Goal: Information Seeking & Learning: Learn about a topic

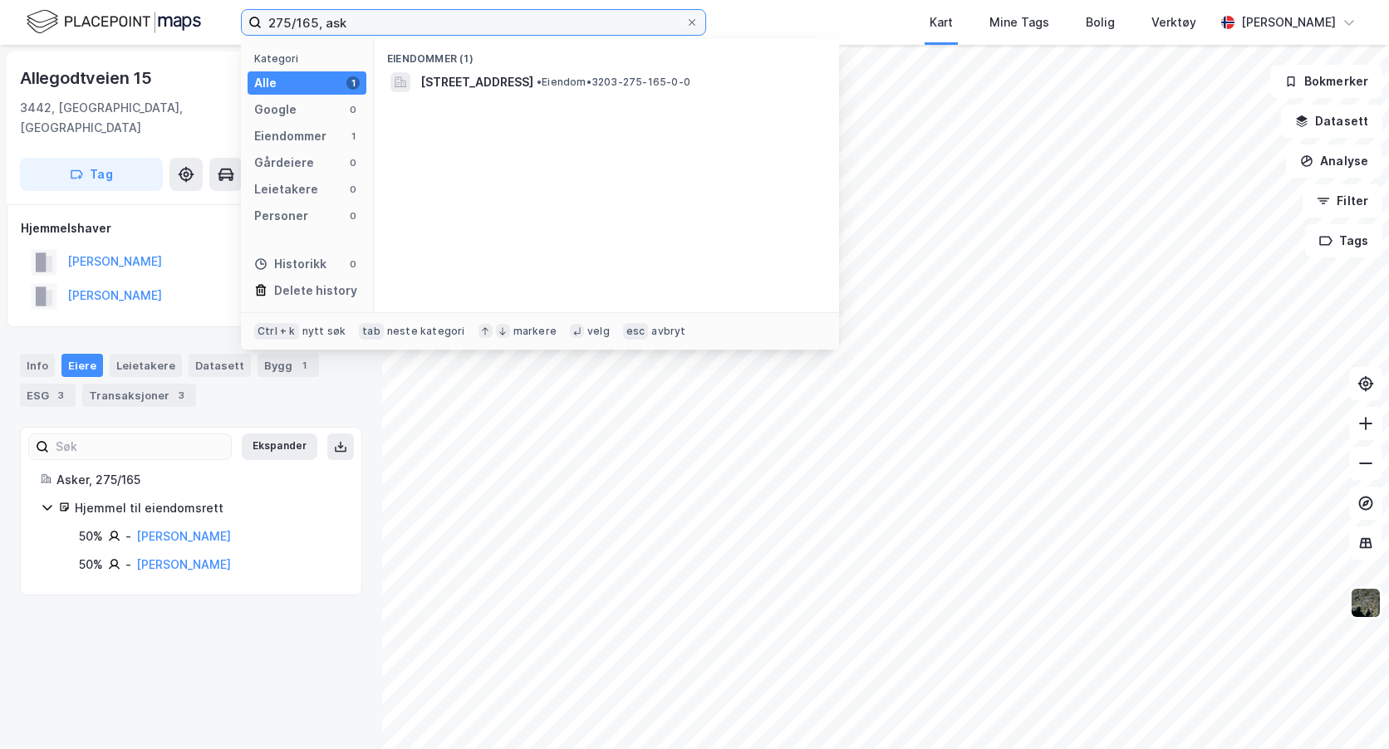
click at [313, 24] on input "275/165, ask" at bounding box center [474, 22] width 424 height 25
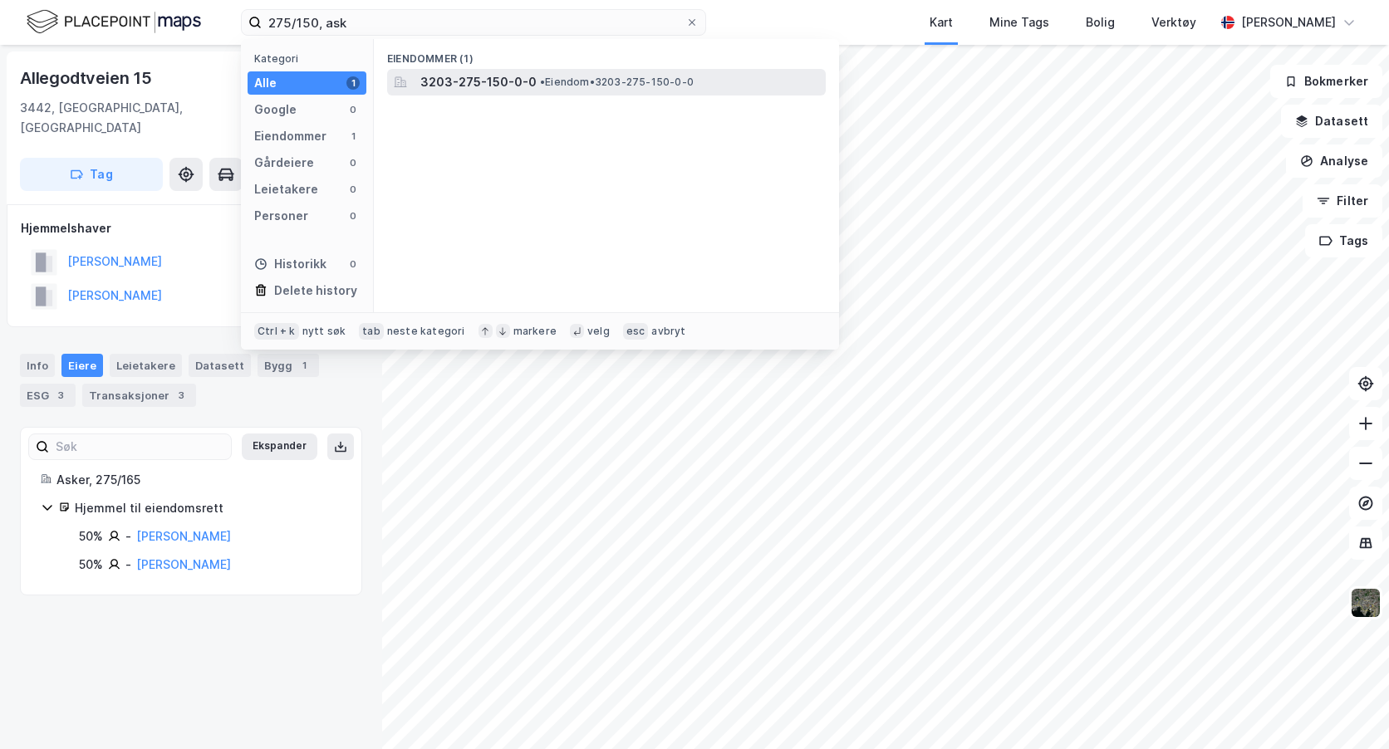
click at [483, 81] on span "3203-275-150-0-0" at bounding box center [478, 82] width 116 height 20
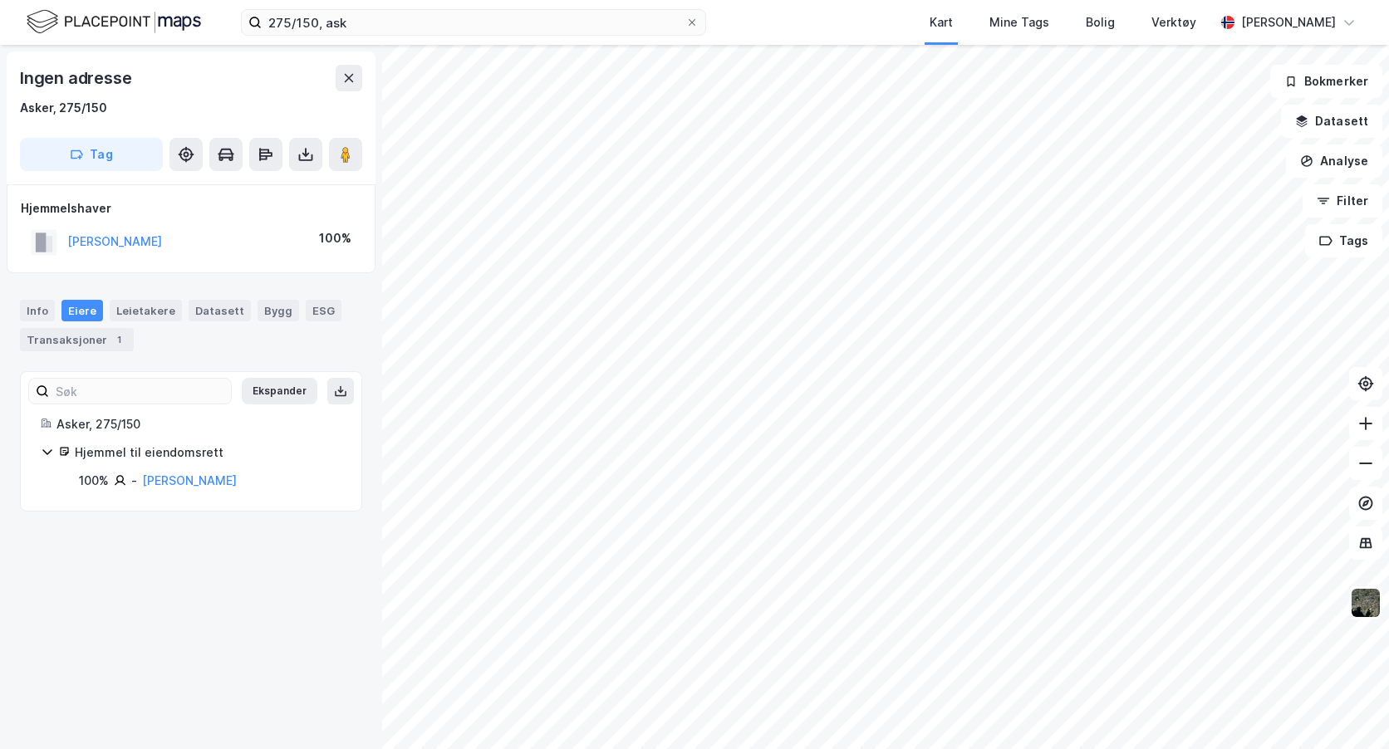
click at [253, 0] on html "275/150, ask Kart Mine Tags Bolig Verktøy [PERSON_NAME] Ingen adresse Asker, 27…" at bounding box center [694, 374] width 1389 height 749
click at [979, 749] on html "275/150, ask Kart Mine Tags Bolig Verktøy [PERSON_NAME] Ingen adresse Asker, 27…" at bounding box center [694, 374] width 1389 height 749
click at [837, 749] on html "275/150, ask Kart Mine Tags Bolig Verktøy [PERSON_NAME] Ingen adresse Asker, 27…" at bounding box center [694, 374] width 1389 height 749
click at [613, 749] on html "275/150, ask Kart Mine Tags Bolig Verktøy [PERSON_NAME] Ingen adresse Asker, 27…" at bounding box center [694, 374] width 1389 height 749
click at [320, 24] on input "275/150, ask" at bounding box center [474, 22] width 424 height 25
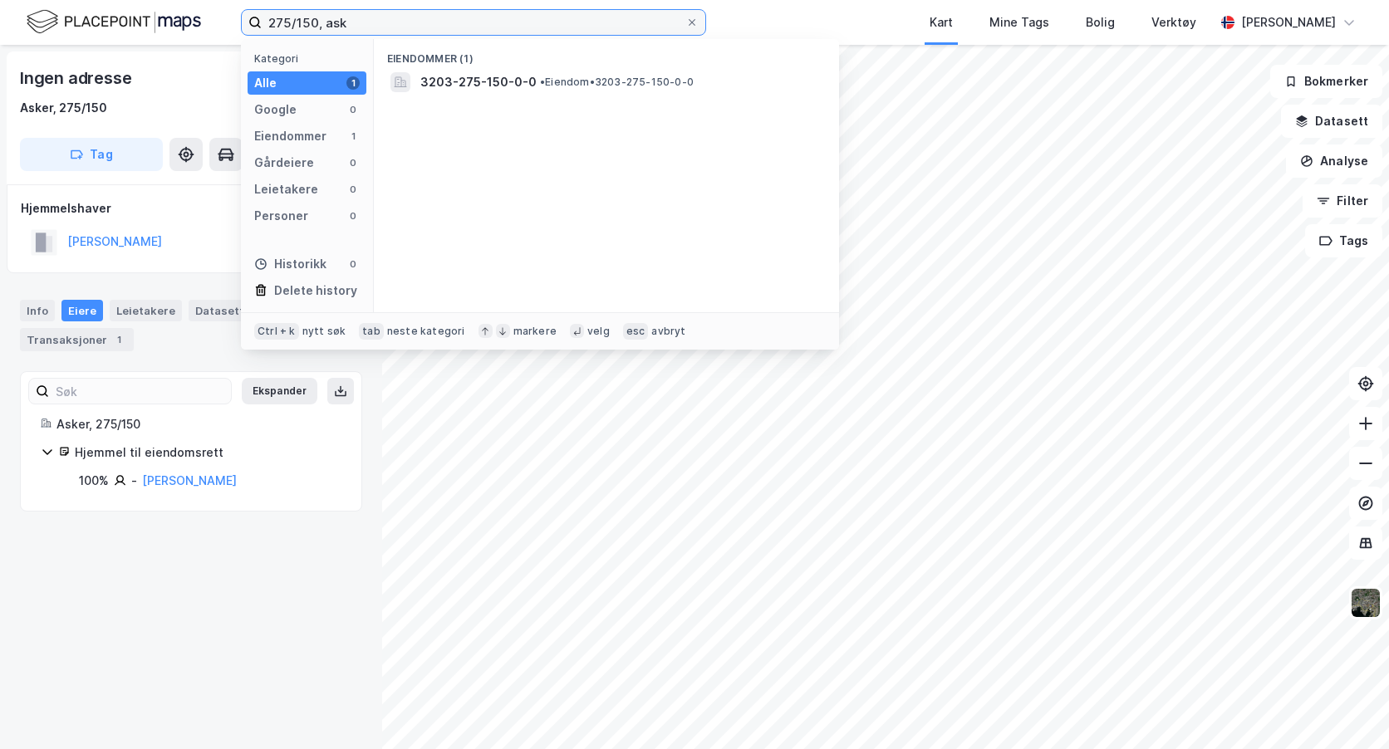
click at [313, 24] on input "275/150, ask" at bounding box center [474, 22] width 424 height 25
click at [364, 20] on input "275/155, ask" at bounding box center [474, 22] width 424 height 25
click at [314, 22] on input "275/155, ask" at bounding box center [474, 22] width 424 height 25
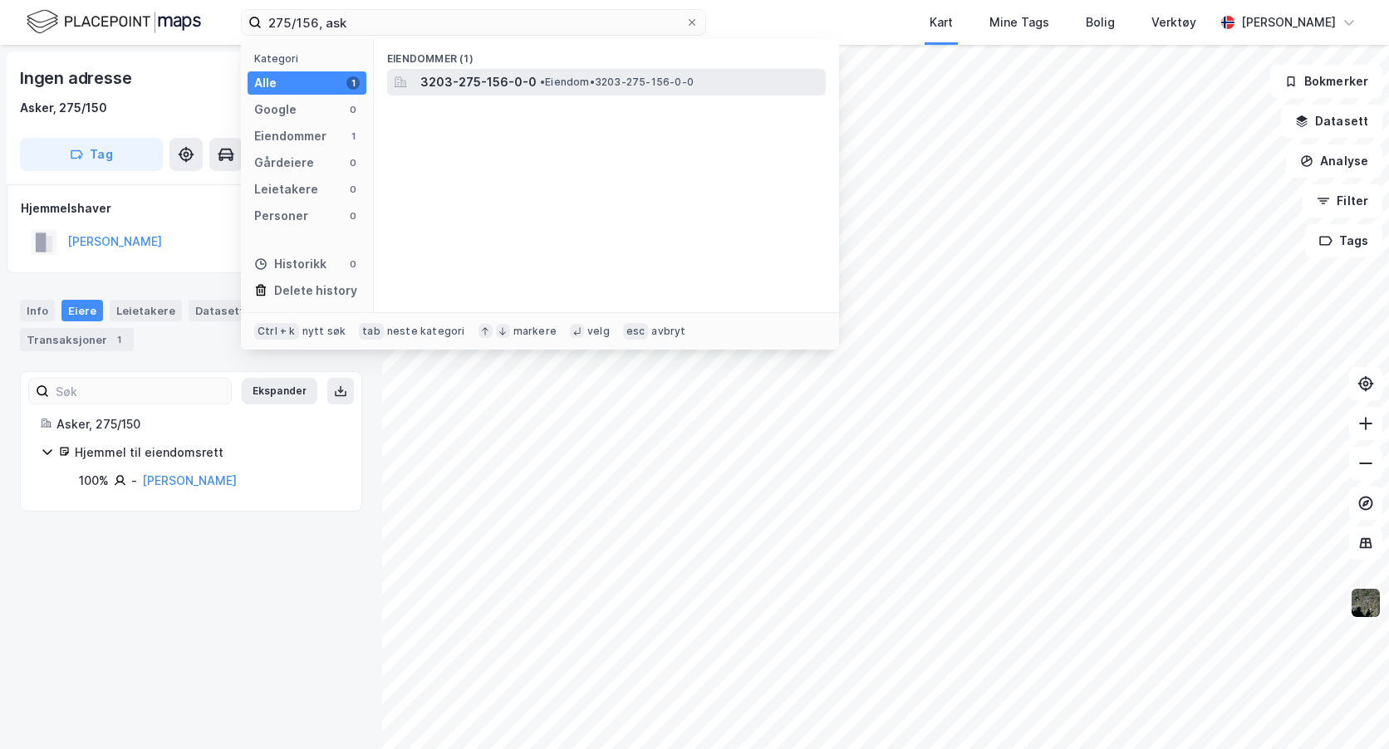
click at [511, 82] on span "3203-275-156-0-0" at bounding box center [478, 82] width 116 height 20
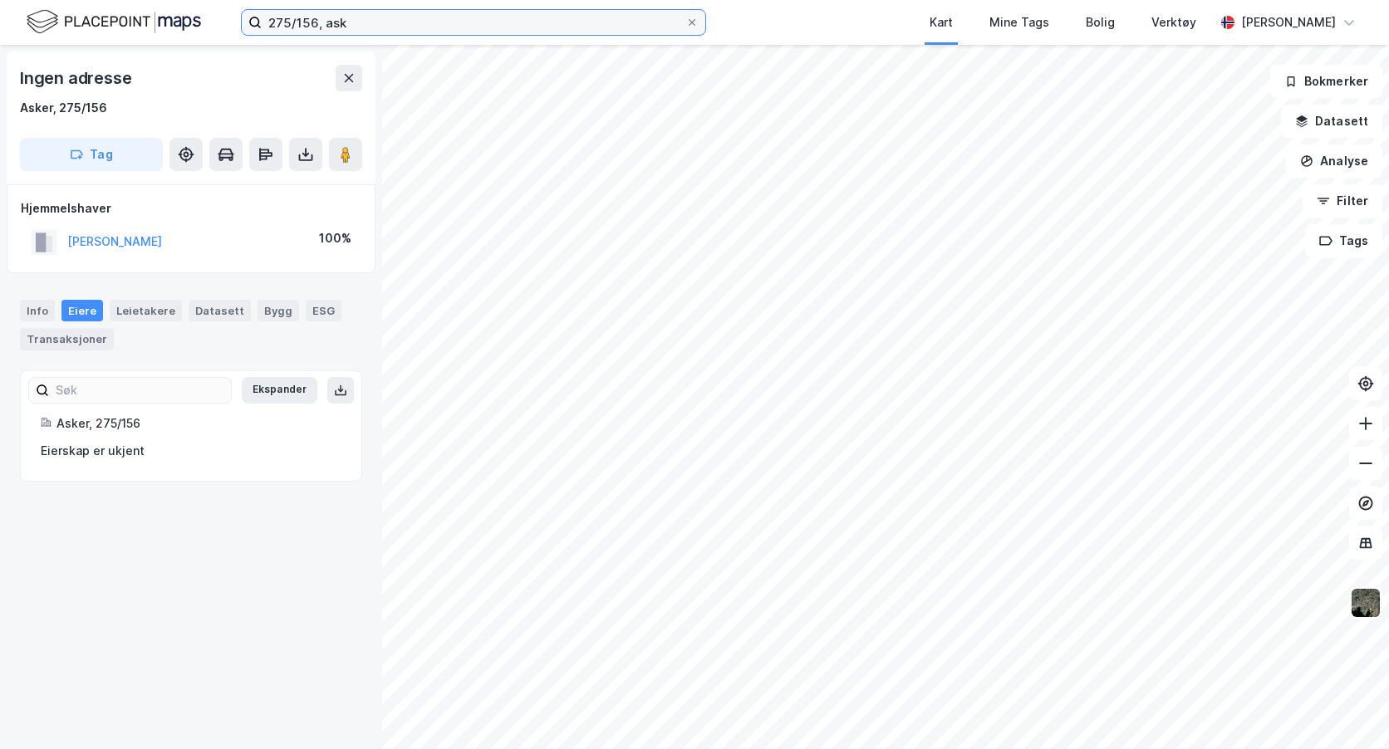
click at [316, 21] on input "275/156, ask" at bounding box center [474, 22] width 424 height 25
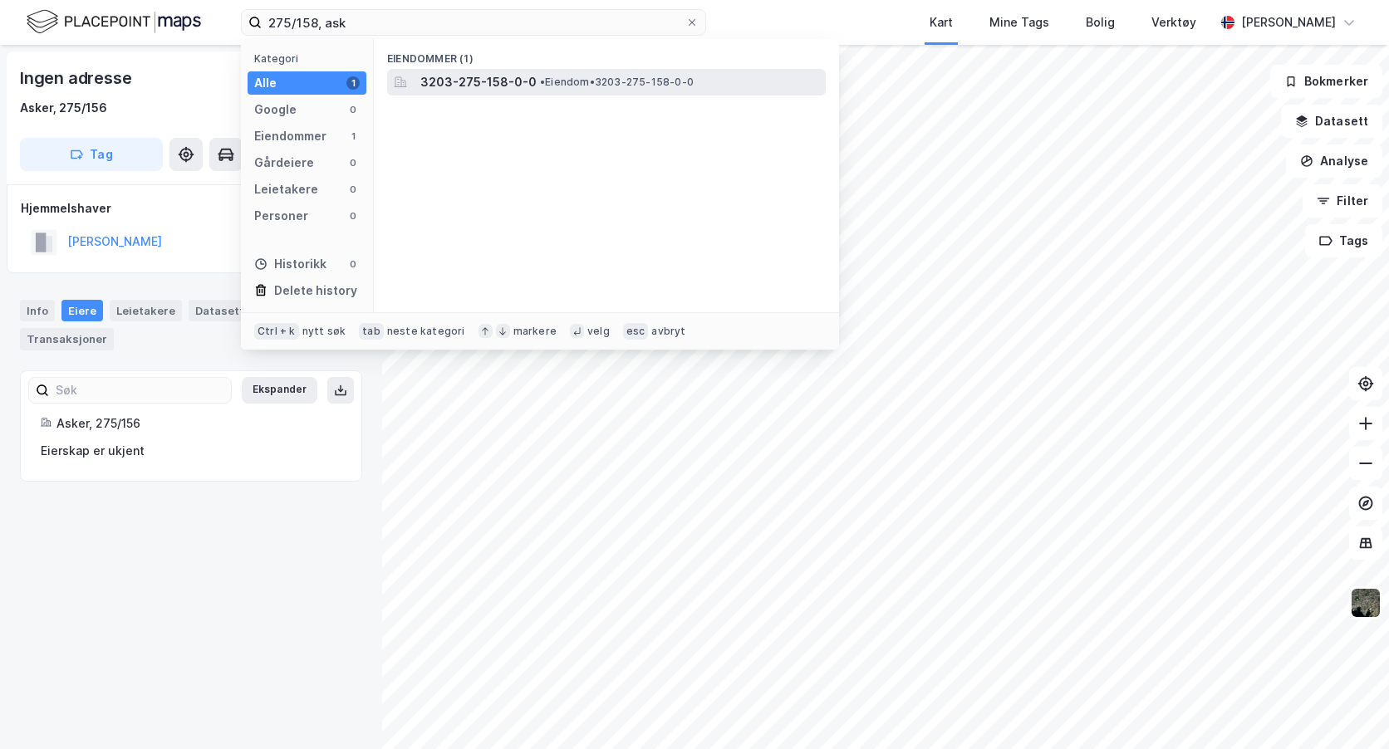
click at [547, 76] on span "• Eiendom • 3203-275-158-0-0" at bounding box center [617, 82] width 154 height 13
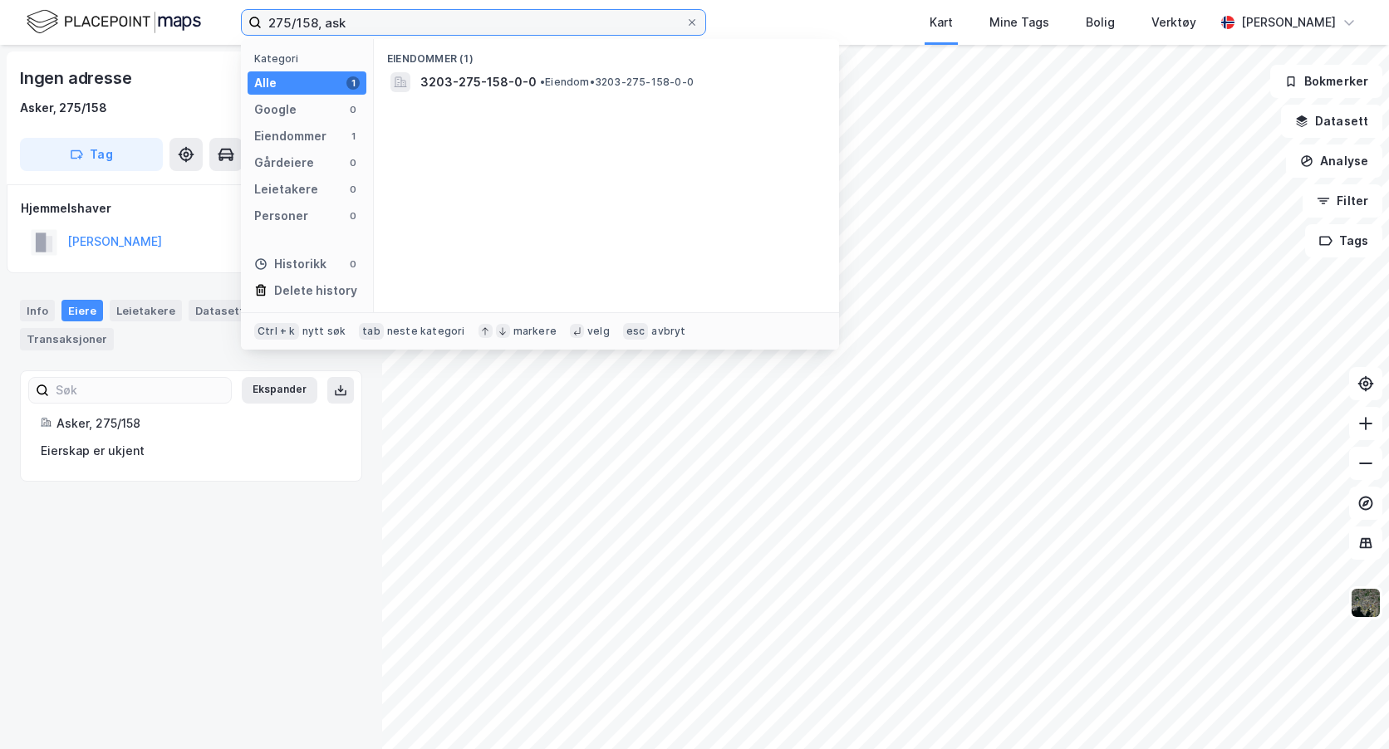
click at [307, 17] on input "275/158, ask" at bounding box center [474, 22] width 424 height 25
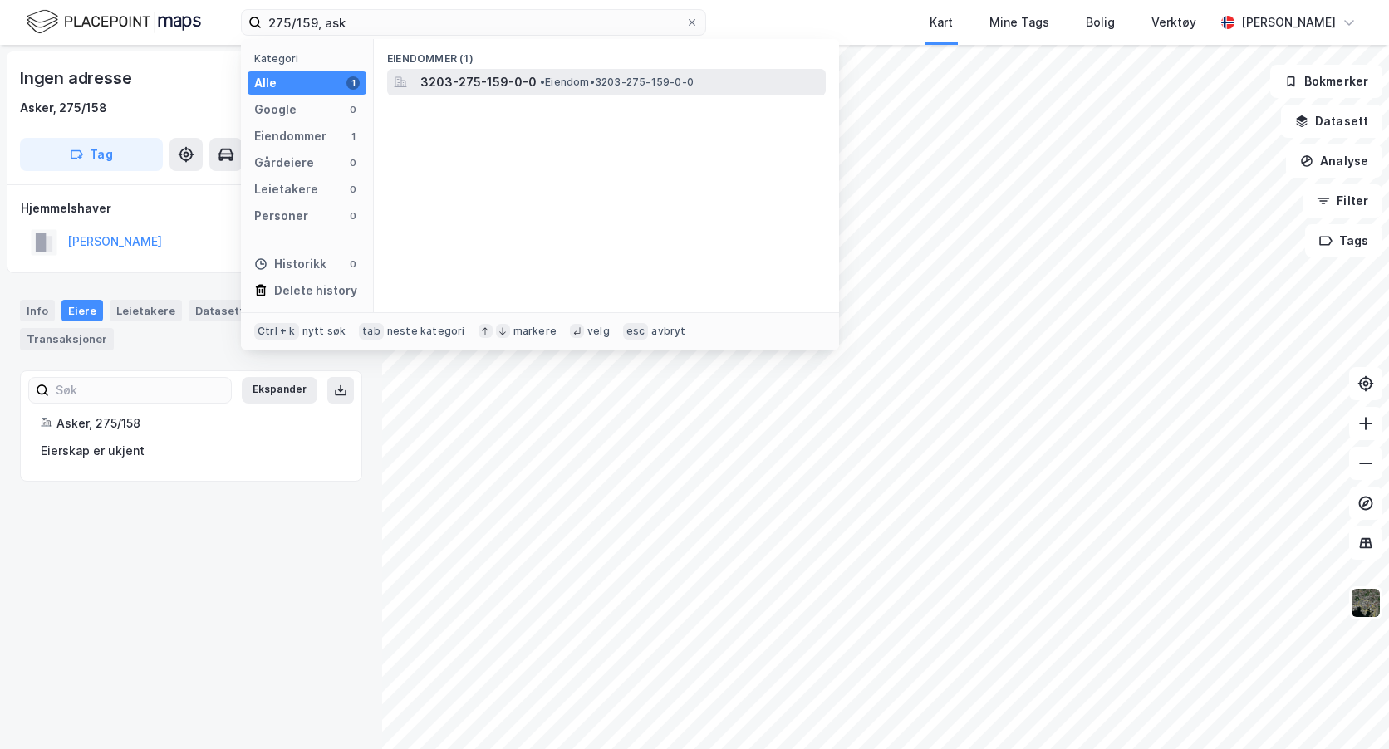
click at [440, 81] on span "3203-275-159-0-0" at bounding box center [478, 82] width 116 height 20
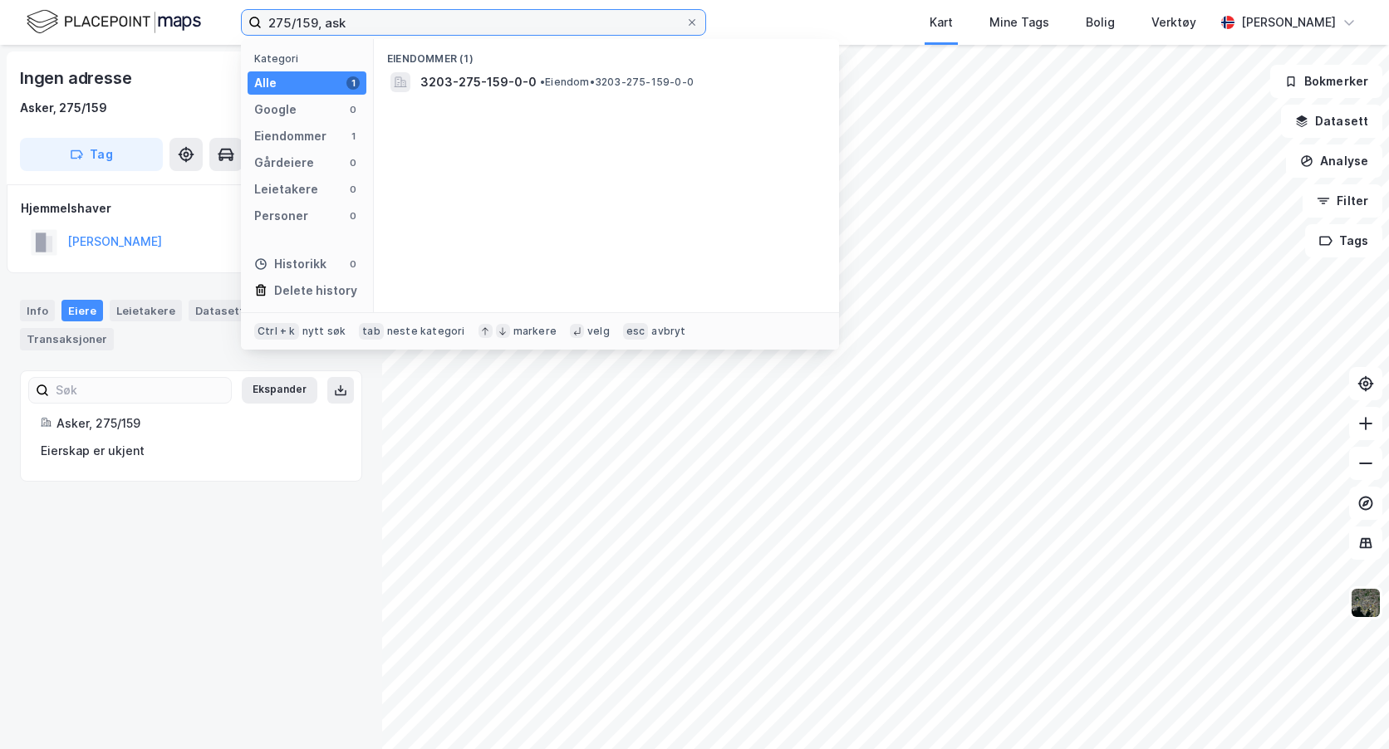
click at [303, 22] on input "275/159, ask" at bounding box center [474, 22] width 424 height 25
type input "275/83, ask"
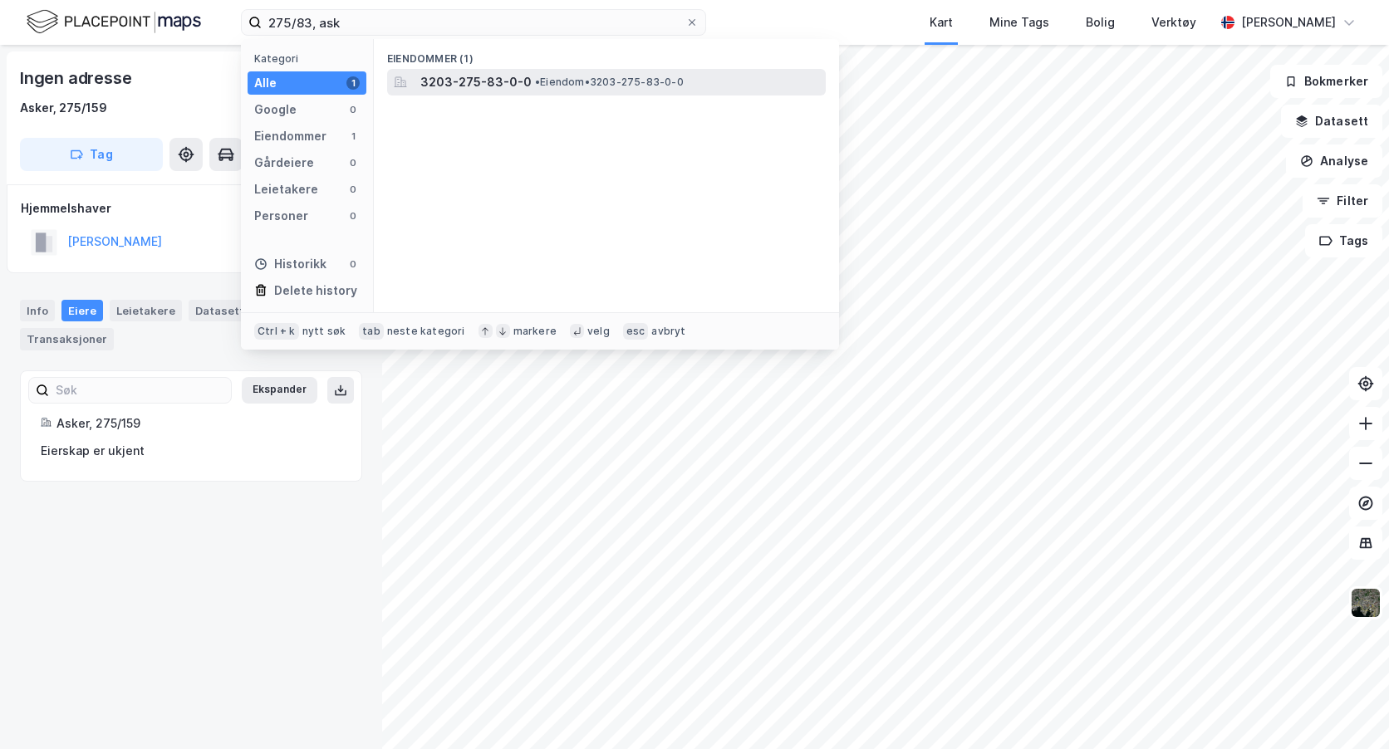
click at [535, 78] on span "•" at bounding box center [537, 82] width 5 height 12
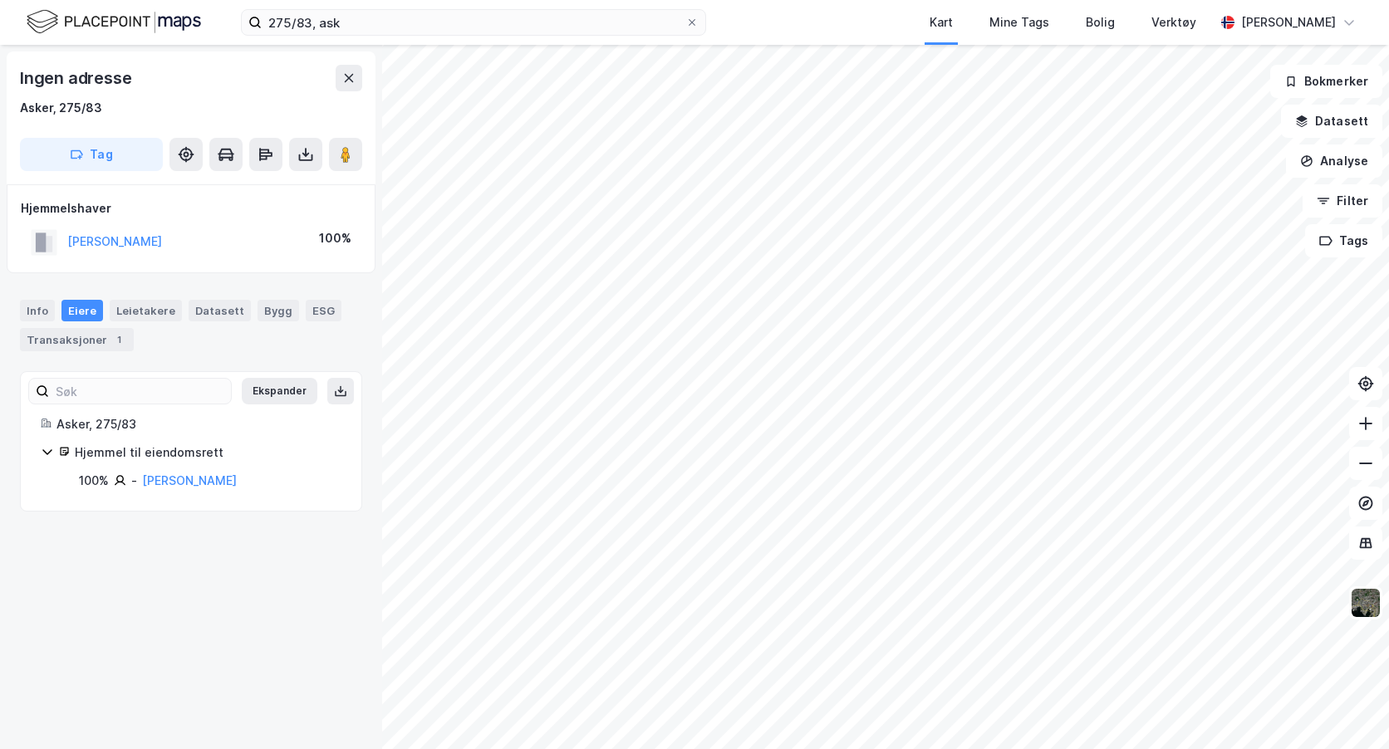
click at [741, 749] on html "275/83, ask Kart Mine Tags Bolig Verktøy [PERSON_NAME] Ingen adresse Asker, 275…" at bounding box center [694, 374] width 1389 height 749
click at [1352, 114] on button "Datasett" at bounding box center [1331, 121] width 101 height 33
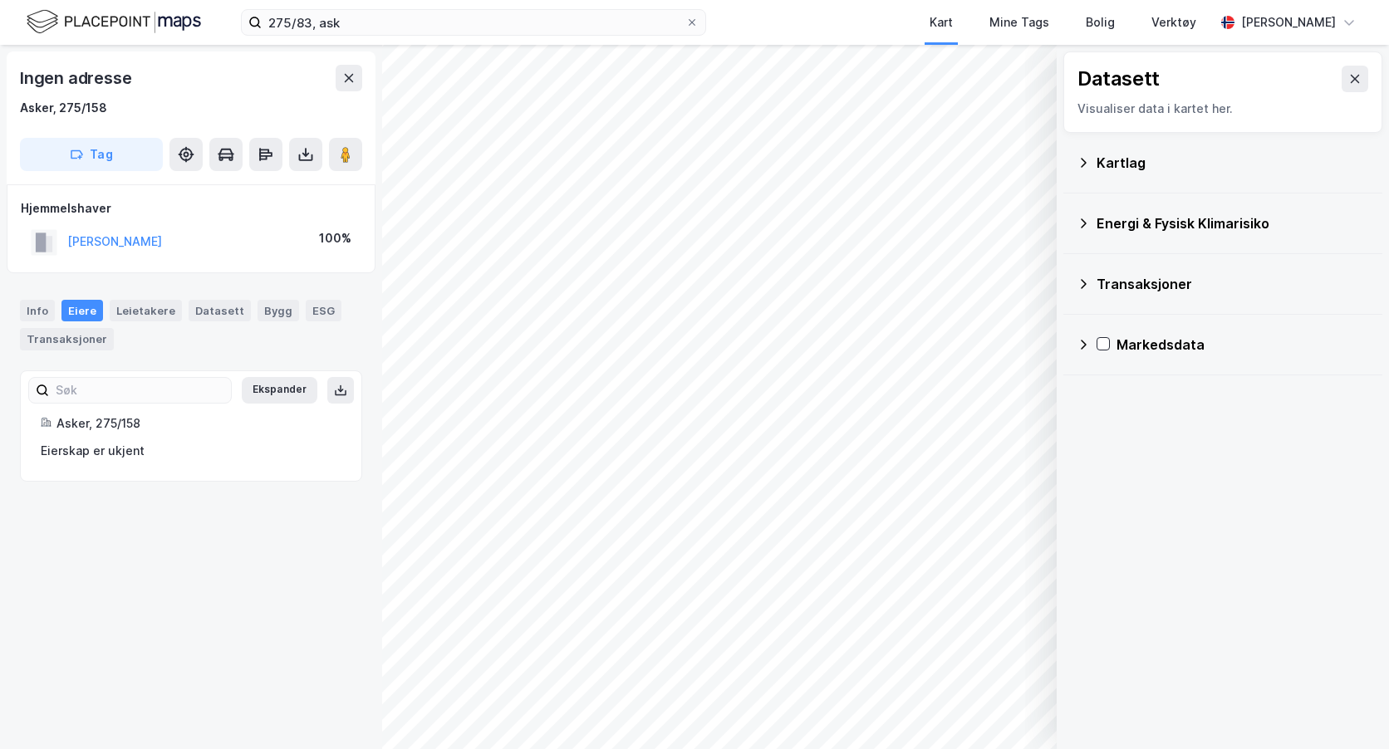
click at [1117, 164] on div "Kartlag" at bounding box center [1233, 163] width 273 height 20
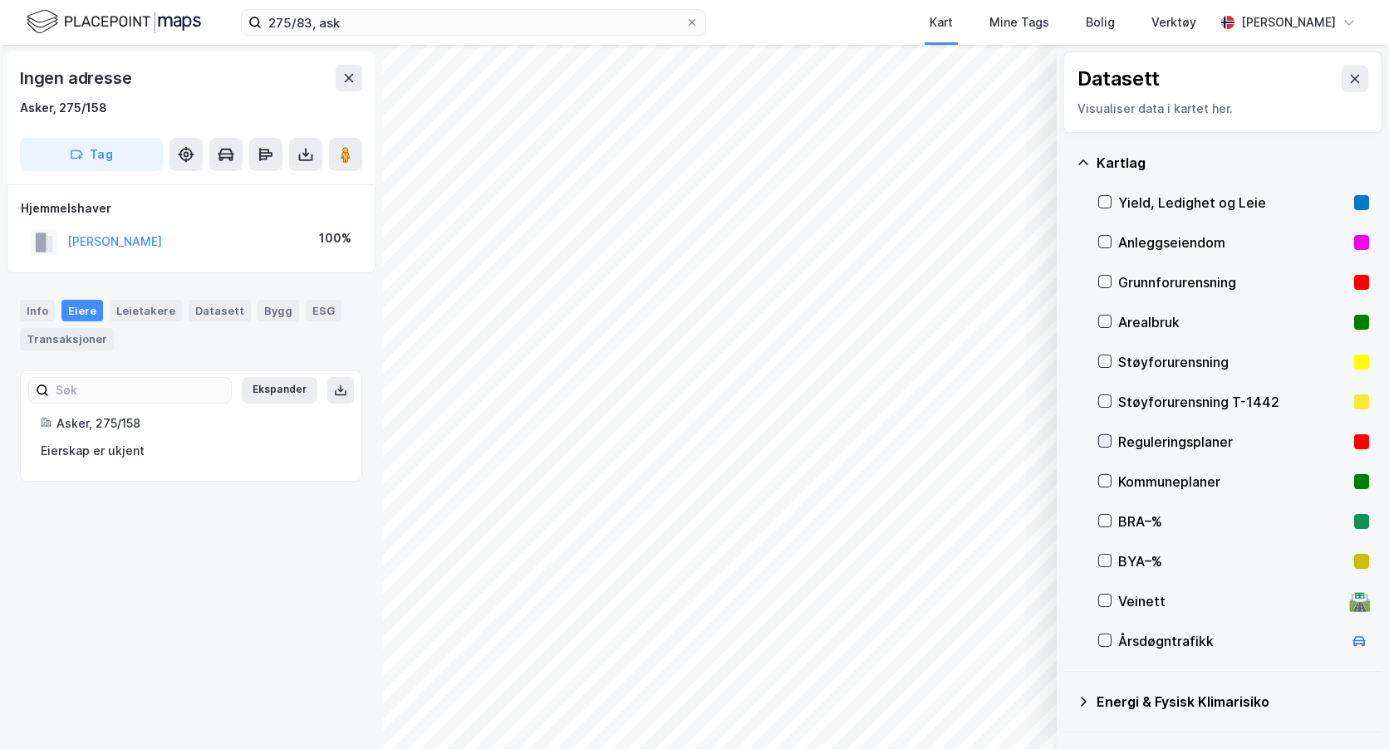
click at [1106, 444] on icon at bounding box center [1105, 441] width 12 height 12
click at [34, 310] on div "Info" at bounding box center [37, 311] width 35 height 22
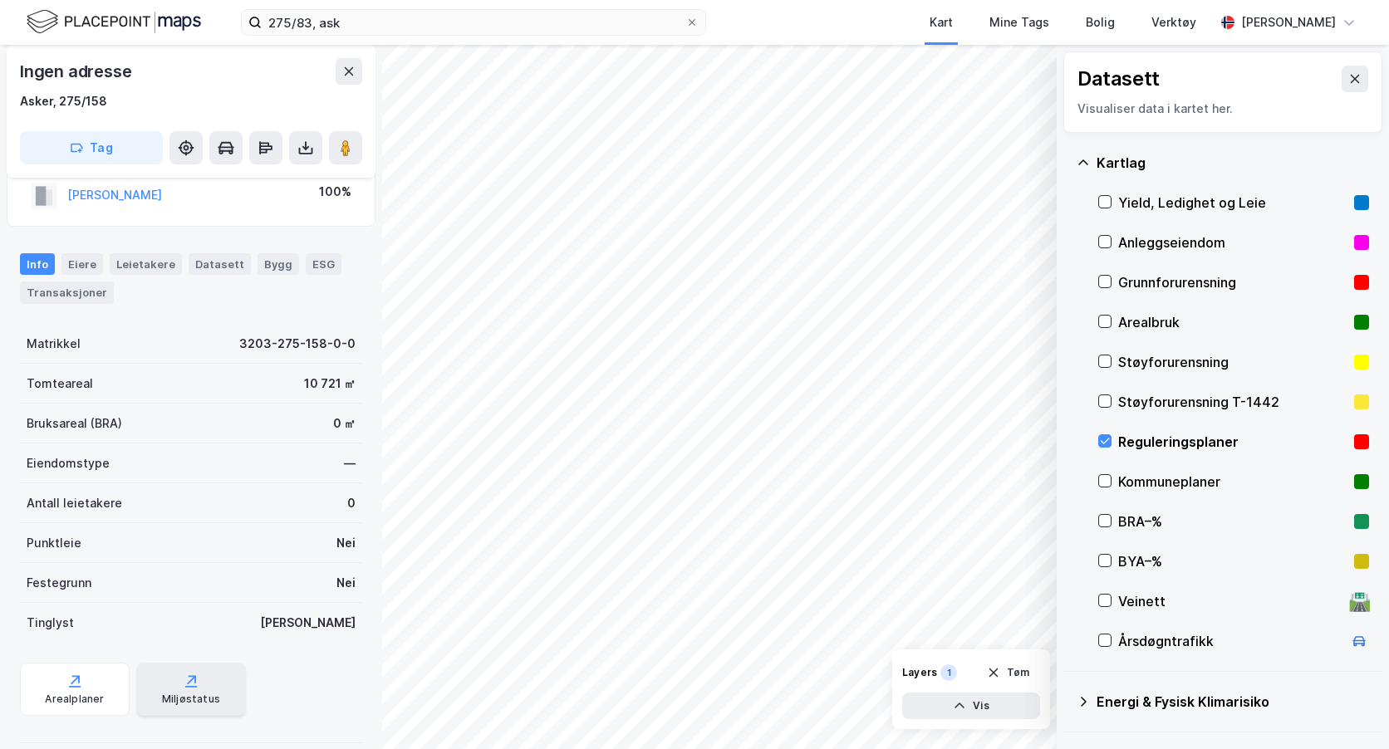
scroll to position [67, 0]
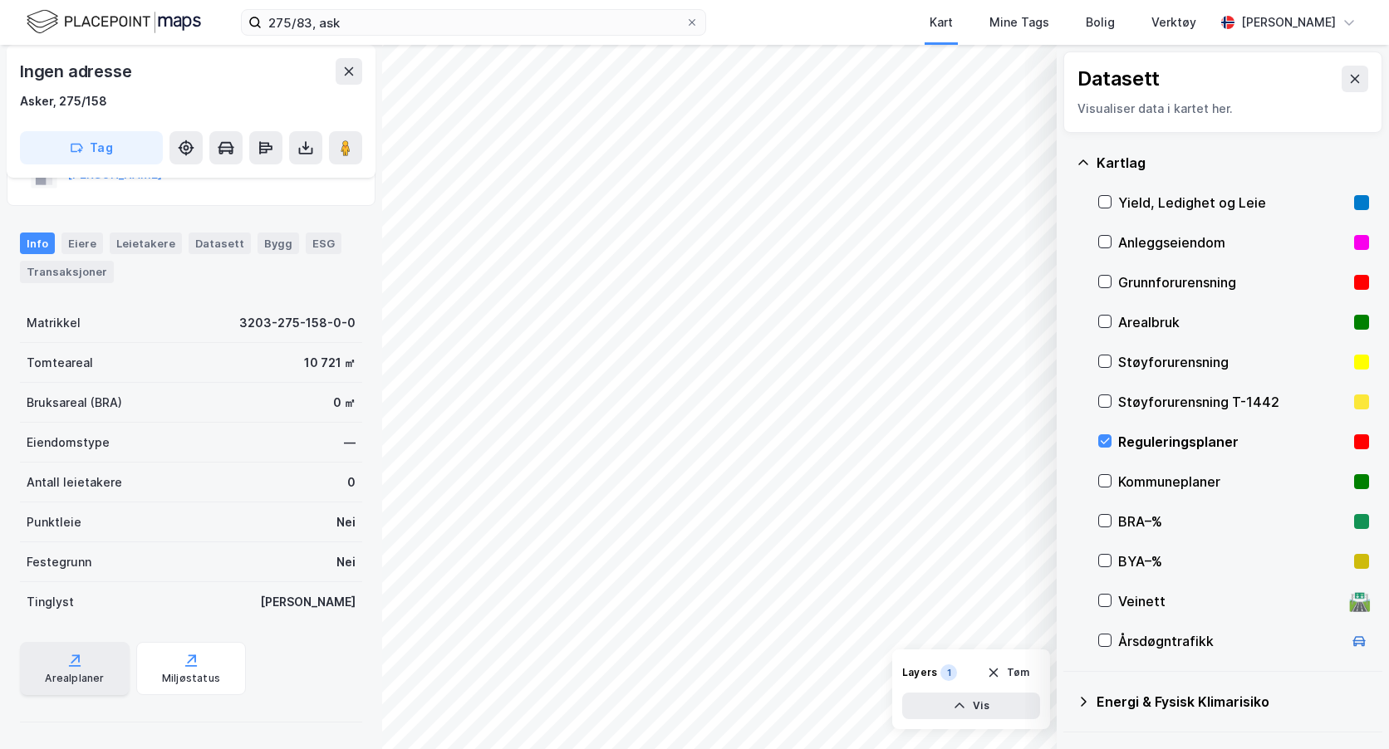
click at [73, 664] on icon at bounding box center [74, 660] width 17 height 17
